Goal: Check status: Check status

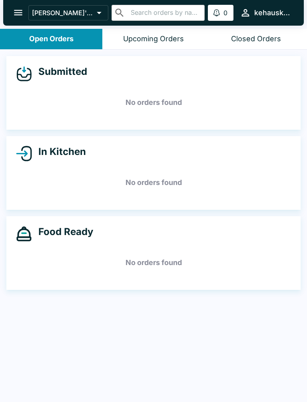
click at [14, 12] on icon "open drawer" at bounding box center [18, 12] width 11 height 11
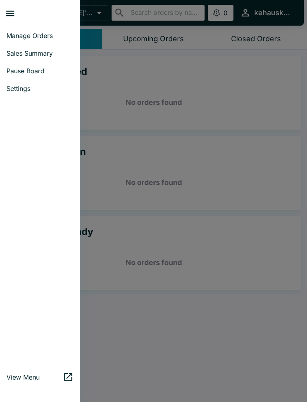
click at [50, 50] on span "Sales Summary" at bounding box center [39, 53] width 67 height 8
select select "03:00"
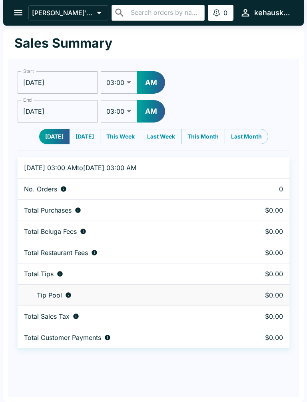
click at [83, 138] on button "[DATE]" at bounding box center [84, 136] width 31 height 15
type input "[DATE]"
click at [11, 5] on button "open drawer" at bounding box center [18, 12] width 20 height 20
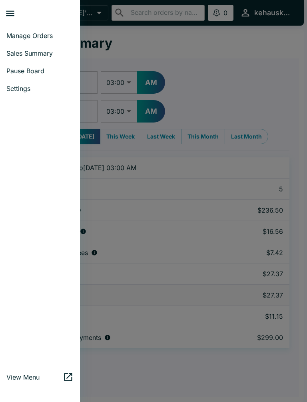
click at [234, 58] on div at bounding box center [153, 201] width 307 height 402
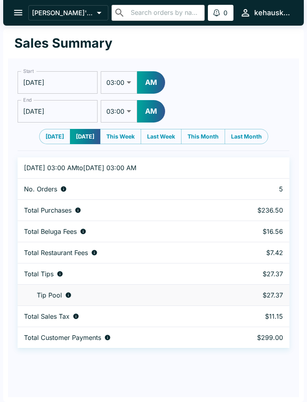
click at [49, 141] on button "[DATE]" at bounding box center [54, 136] width 31 height 15
type input "[DATE]"
click at [49, 141] on button "[DATE]" at bounding box center [54, 136] width 31 height 15
click at [23, 13] on icon "open drawer" at bounding box center [18, 12] width 11 height 11
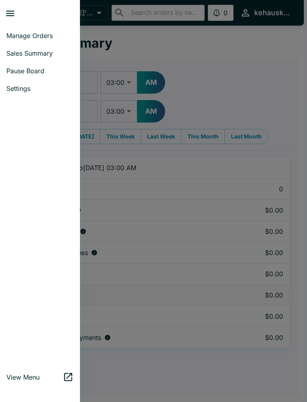
click at [52, 31] on link "Manage Orders" at bounding box center [40, 36] width 80 height 18
